Goal: Go to known website: Access a specific website the user already knows

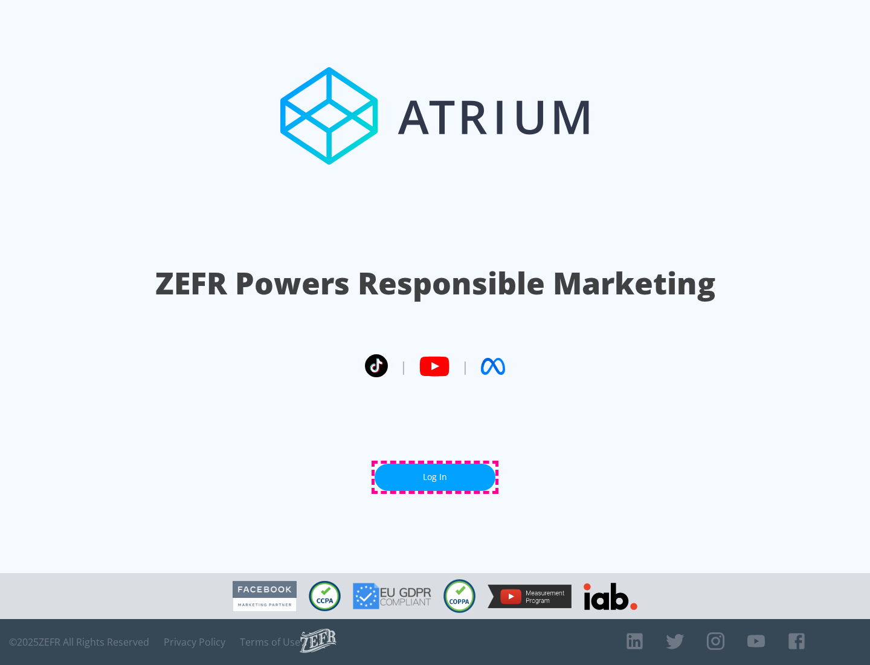
click at [435, 477] on link "Log In" at bounding box center [435, 476] width 121 height 27
